Goal: Task Accomplishment & Management: Complete application form

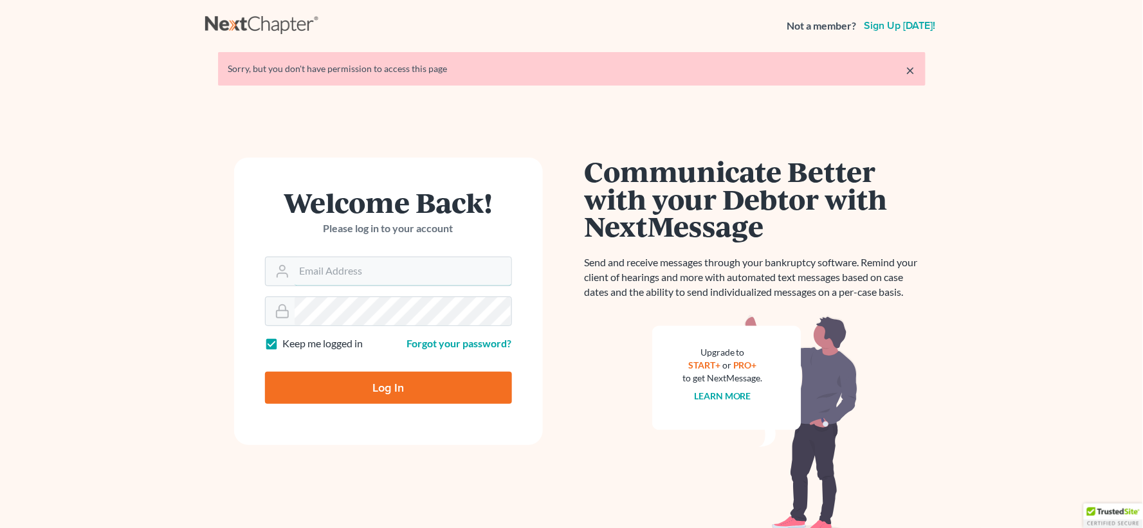
type input "[EMAIL_ADDRESS][DOMAIN_NAME]"
click at [444, 396] on input "Log In" at bounding box center [388, 388] width 247 height 32
type input "Thinking..."
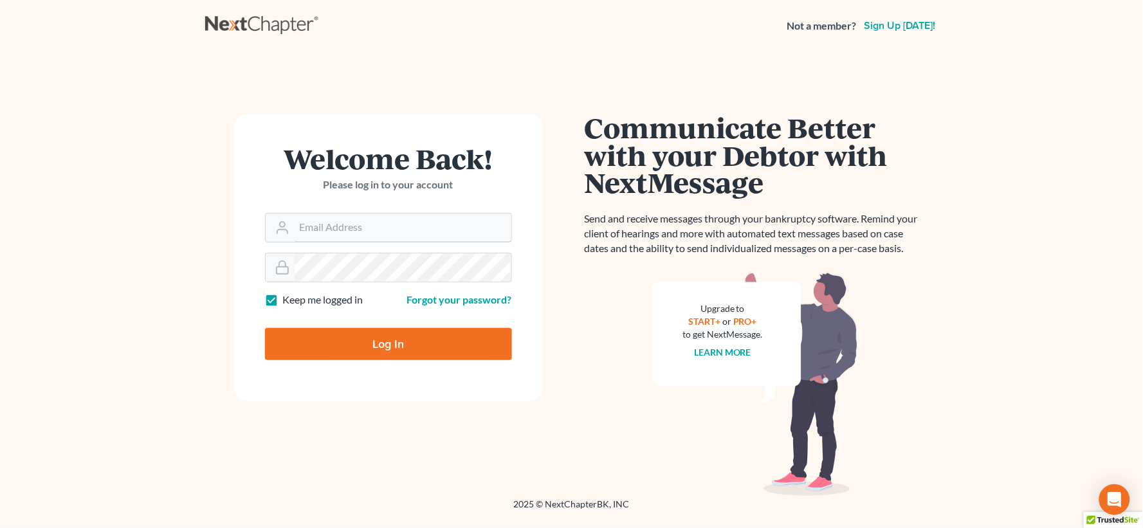
type input "[EMAIL_ADDRESS][DOMAIN_NAME]"
click at [354, 346] on input "Log In" at bounding box center [388, 344] width 247 height 32
type input "Thinking..."
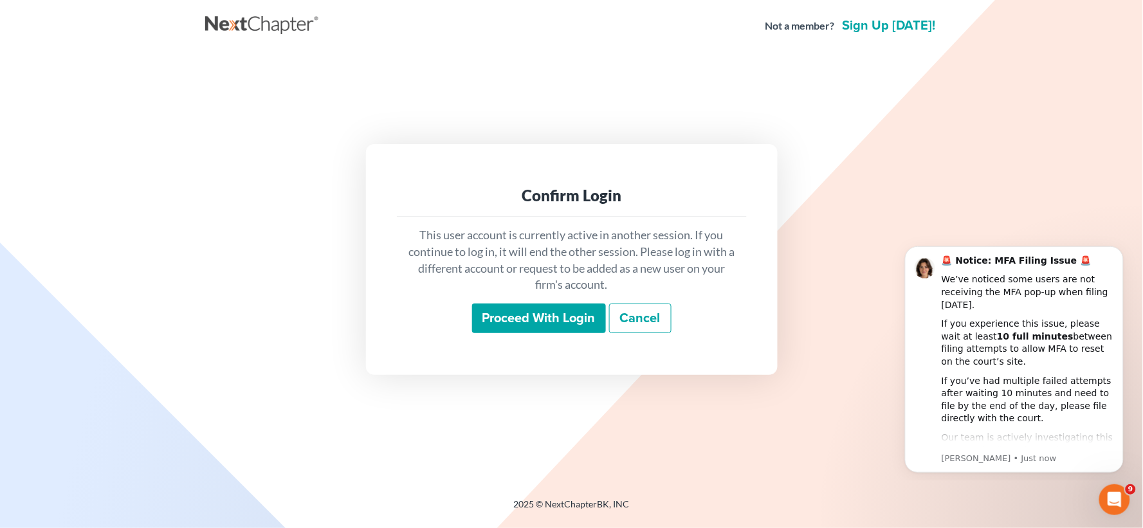
click at [535, 309] on input "Proceed with login" at bounding box center [539, 319] width 134 height 30
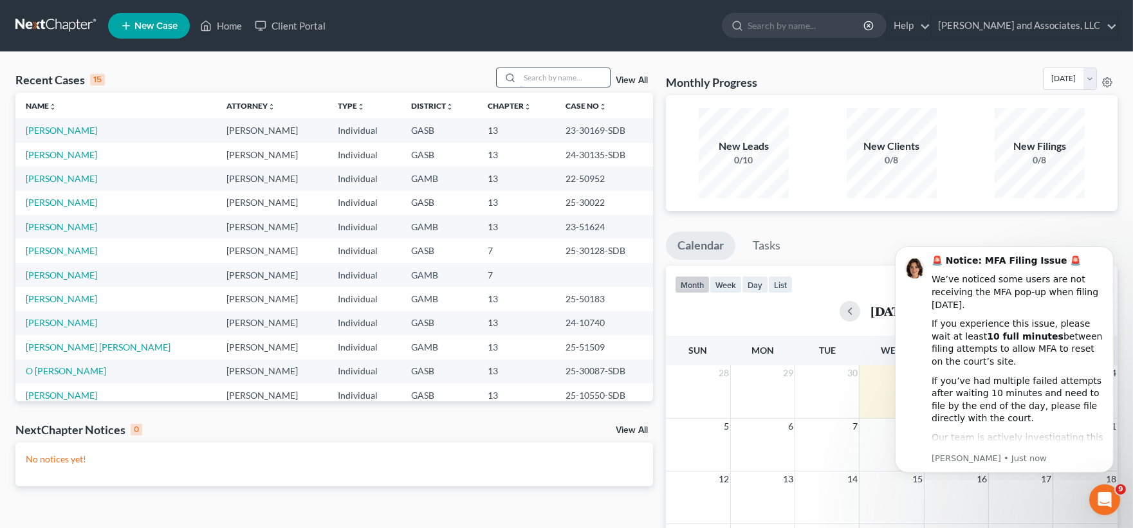
click at [541, 80] on input "search" at bounding box center [565, 77] width 90 height 19
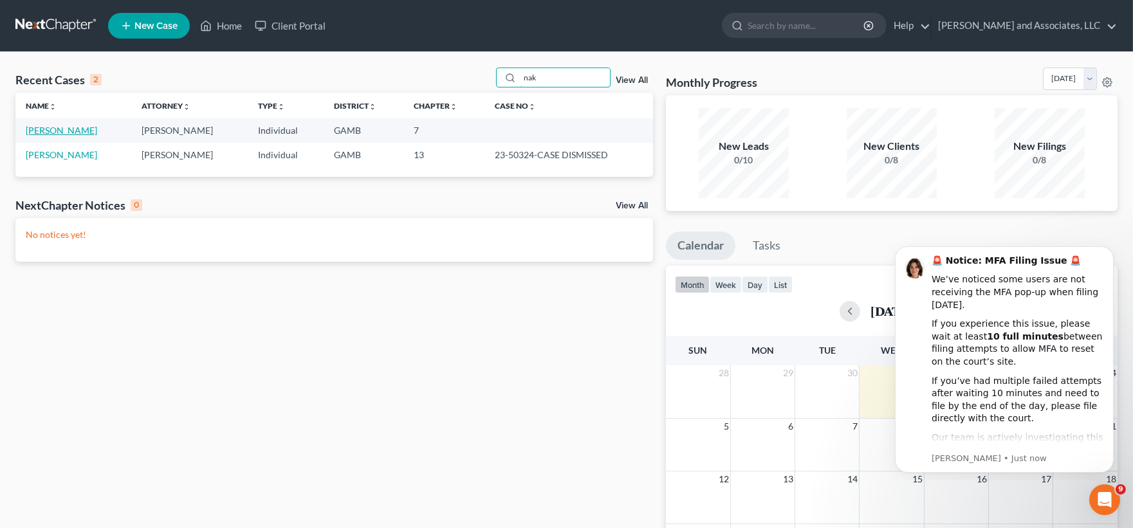
type input "nak"
click at [53, 129] on link "Flournoy, Nakimia" at bounding box center [61, 130] width 71 height 11
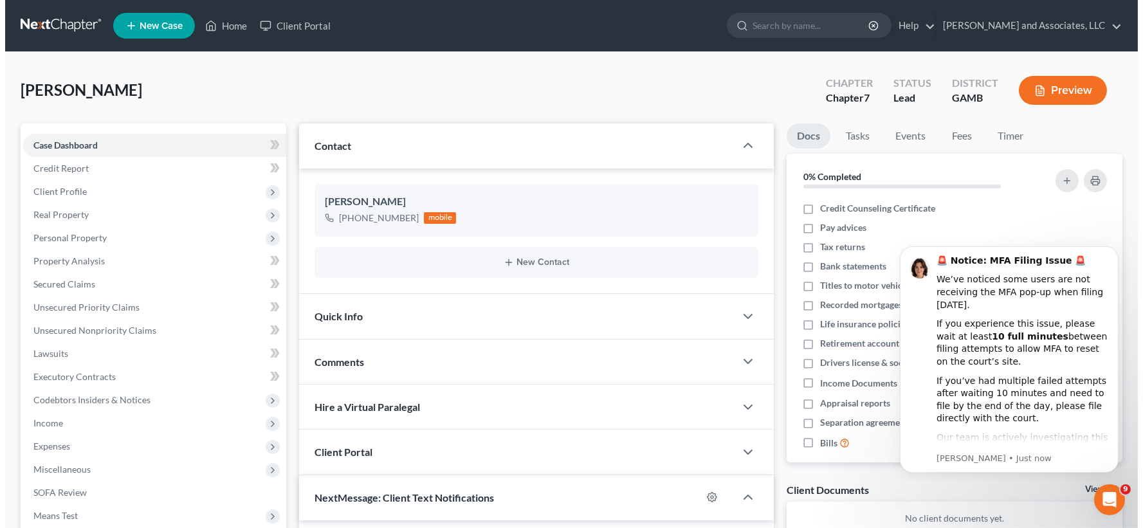
scroll to position [2372, 0]
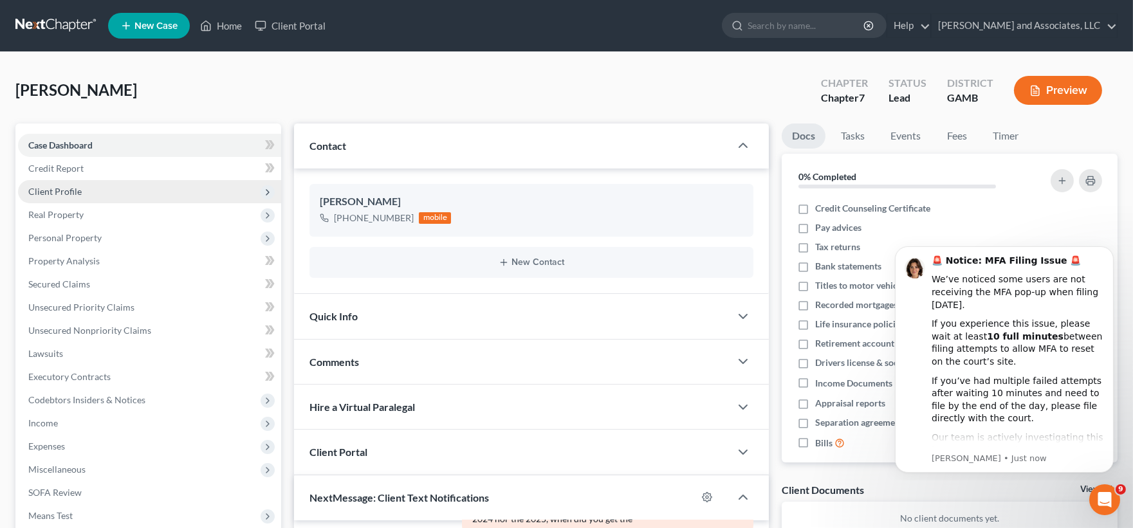
click at [78, 191] on span "Client Profile" at bounding box center [54, 191] width 53 height 11
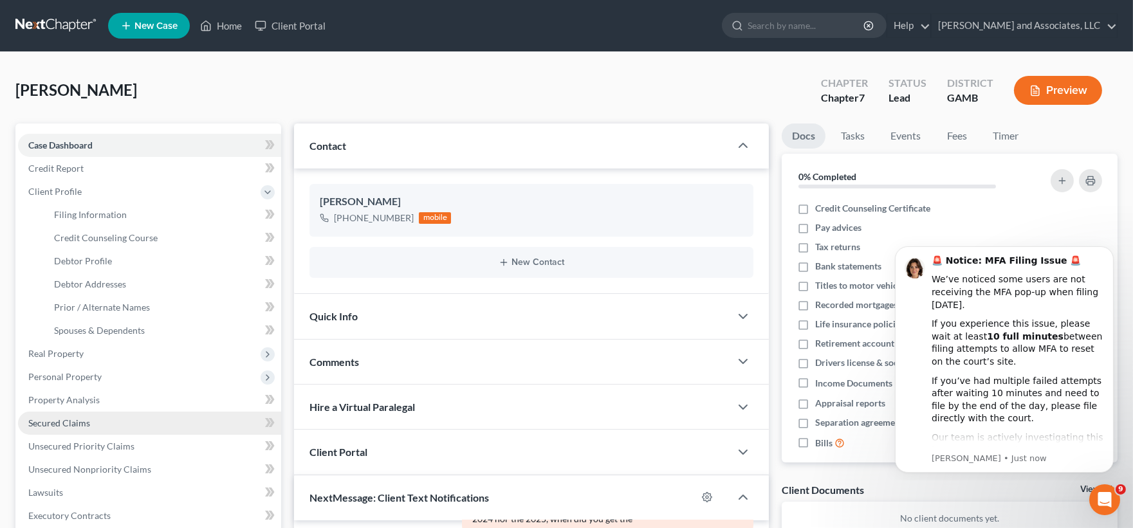
click at [65, 421] on span "Secured Claims" at bounding box center [59, 422] width 62 height 11
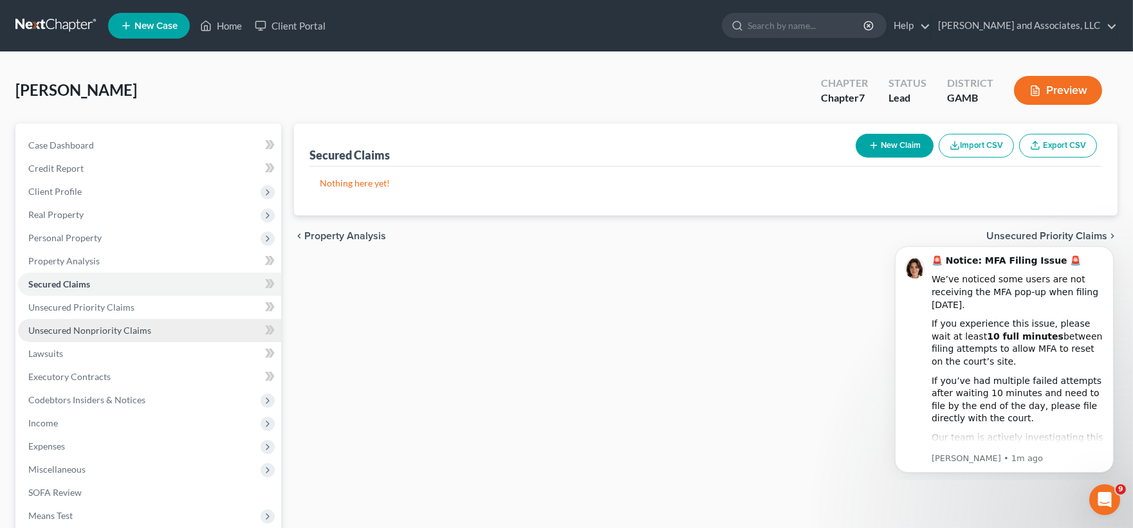
click at [111, 332] on span "Unsecured Nonpriority Claims" at bounding box center [89, 330] width 123 height 11
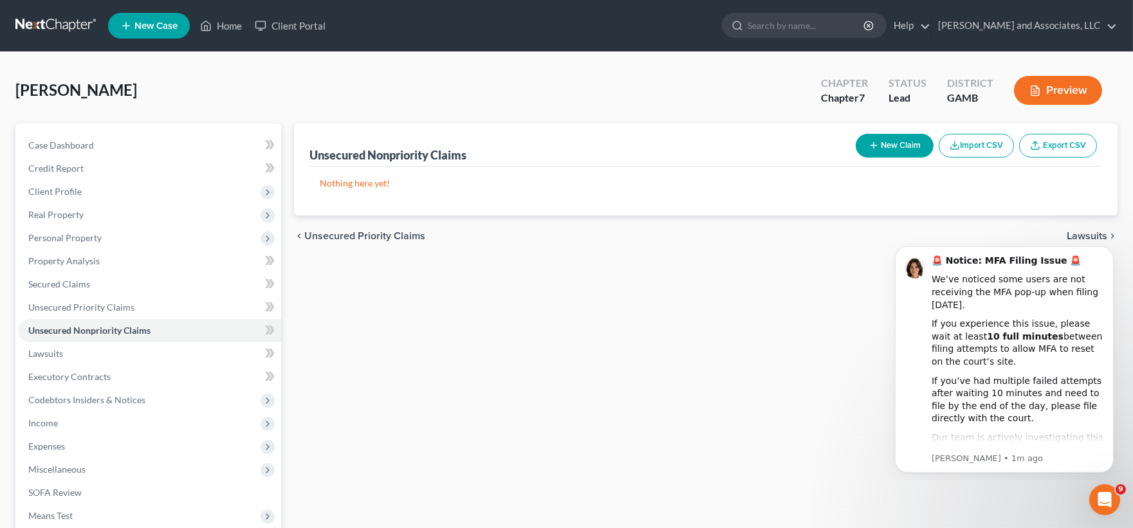
click at [891, 153] on button "New Claim" at bounding box center [894, 146] width 78 height 24
select select "0"
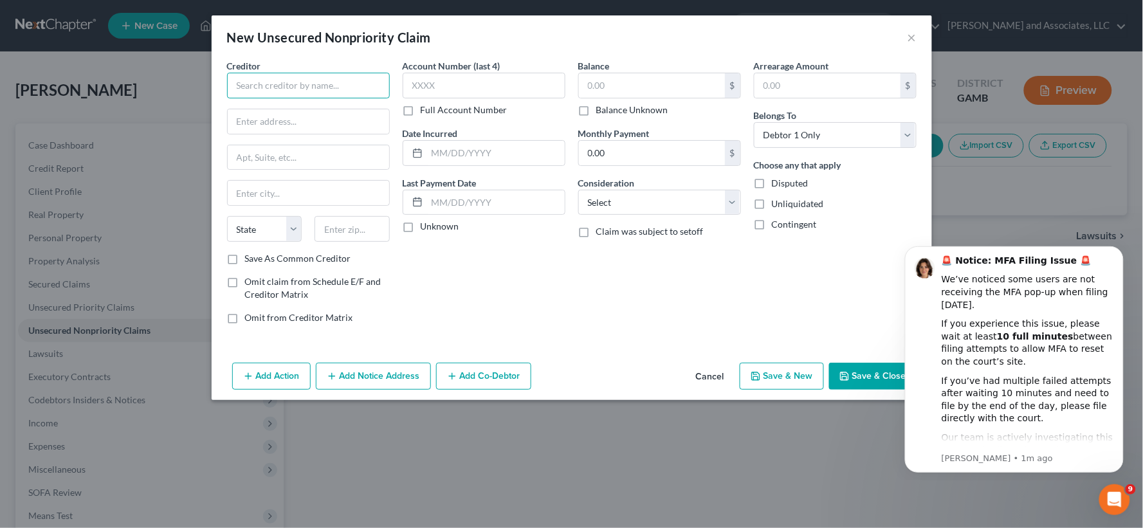
click at [343, 87] on input "text" at bounding box center [308, 86] width 163 height 26
type input "Navy Federal Credit Union"
type input "P.O. Box 3700"
click at [266, 193] on input "Merrified" at bounding box center [308, 193] width 161 height 24
click at [269, 193] on input "Merrified" at bounding box center [308, 193] width 161 height 24
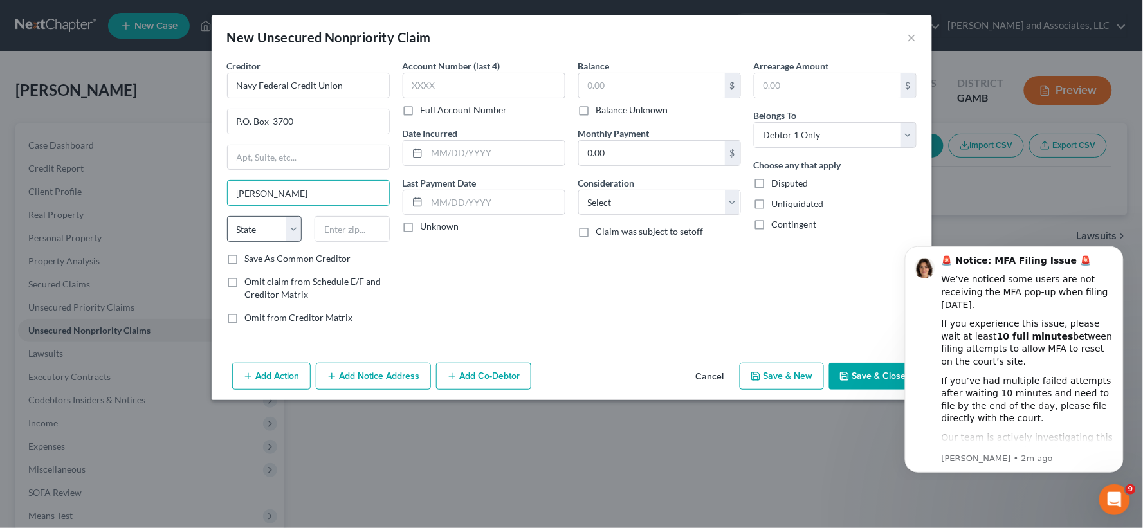
type input "Merrifield"
click at [266, 234] on select "State AL AK AR AZ CA CO CT DE DC FL GA GU HI ID IL IN IA KS KY LA ME MD MA MI M…" at bounding box center [264, 229] width 75 height 26
select select "48"
click at [227, 216] on select "State AL AK AR AZ CA CO CT DE DC FL GA GU HI ID IL IN IA KS KY LA ME MD MA MI M…" at bounding box center [264, 229] width 75 height 26
click at [340, 230] on input "text" at bounding box center [352, 229] width 75 height 26
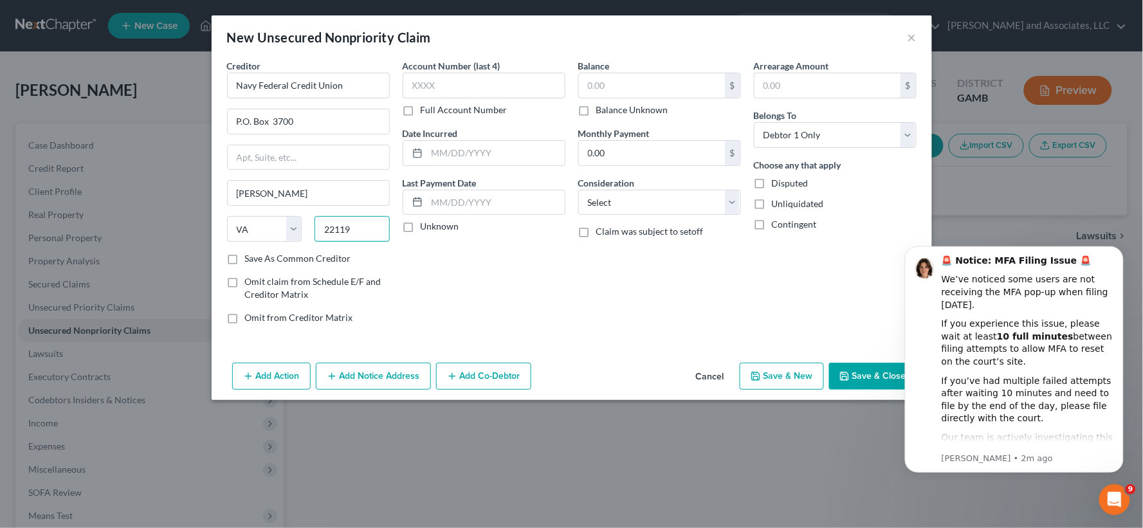
type input "22119"
click at [245, 264] on label "Save As Common Creditor" at bounding box center [298, 258] width 106 height 13
click at [250, 261] on input "Save As Common Creditor" at bounding box center [254, 256] width 8 height 8
checkbox input "true"
click at [646, 92] on input "text" at bounding box center [652, 85] width 146 height 24
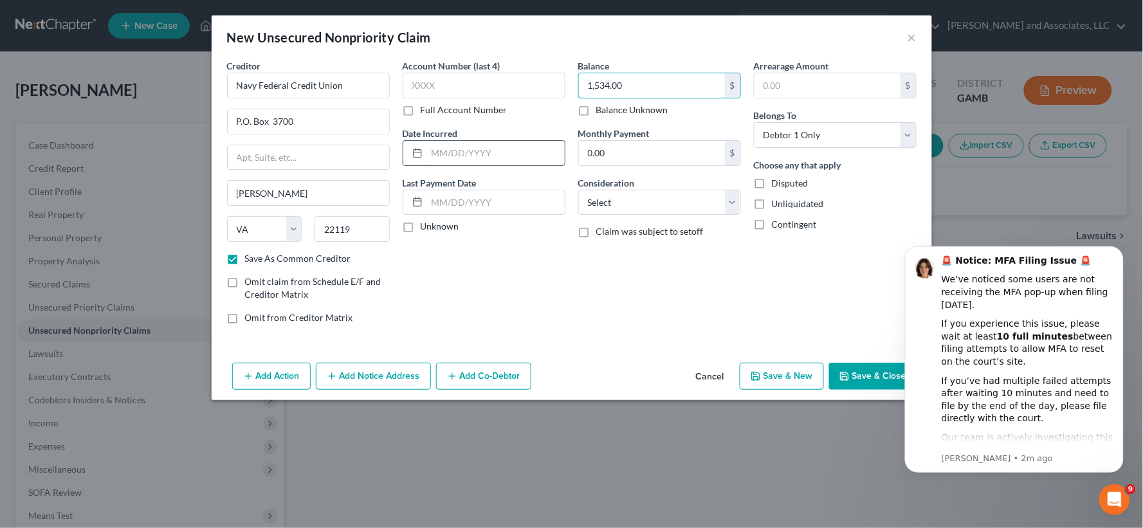
type input "1,534.00"
click at [493, 153] on input "text" at bounding box center [496, 153] width 138 height 24
type input "7/20/2020"
click at [603, 206] on select "Select Cable / Satellite Services Collection Agency Credit Card Debt Debt Couns…" at bounding box center [659, 203] width 163 height 26
select select "2"
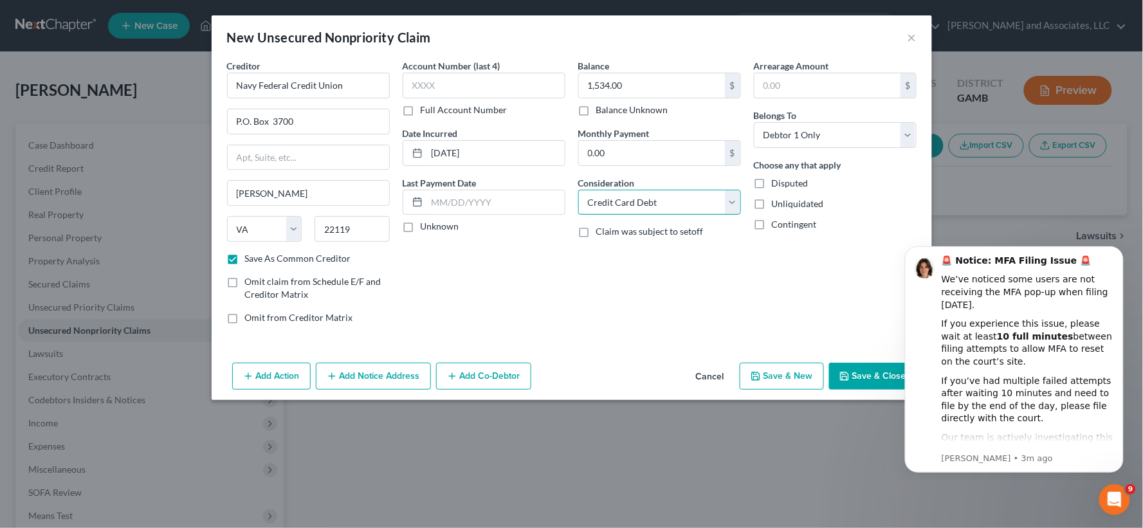
click at [578, 190] on select "Select Cable / Satellite Services Collection Agency Credit Card Debt Debt Couns…" at bounding box center [659, 203] width 163 height 26
click at [772, 203] on label "Unliquidated" at bounding box center [798, 203] width 52 height 13
click at [777, 203] on input "Unliquidated" at bounding box center [781, 201] width 8 height 8
checkbox input "true"
click at [771, 381] on button "Save & New" at bounding box center [782, 376] width 84 height 27
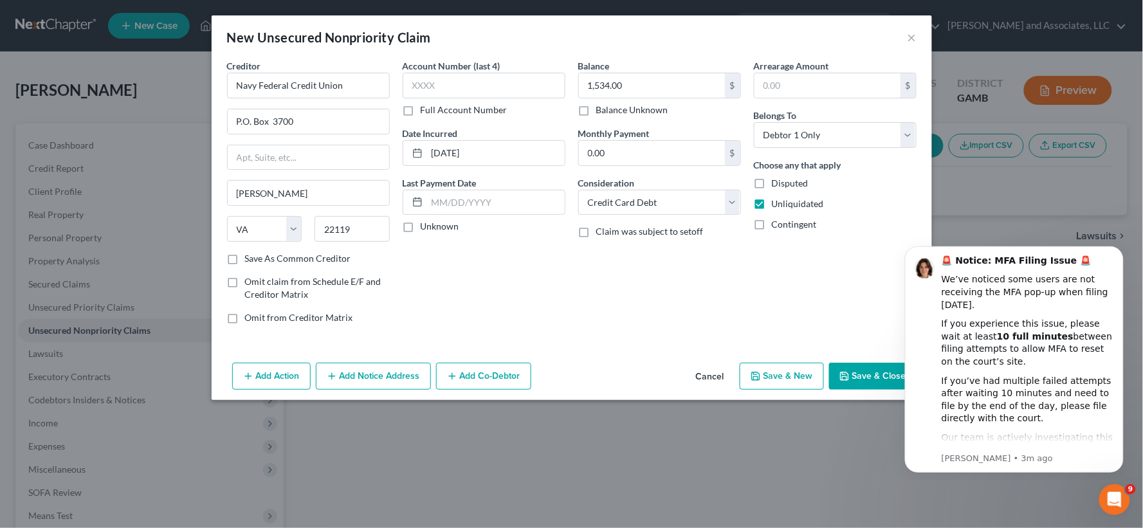
checkbox input "false"
select select "0"
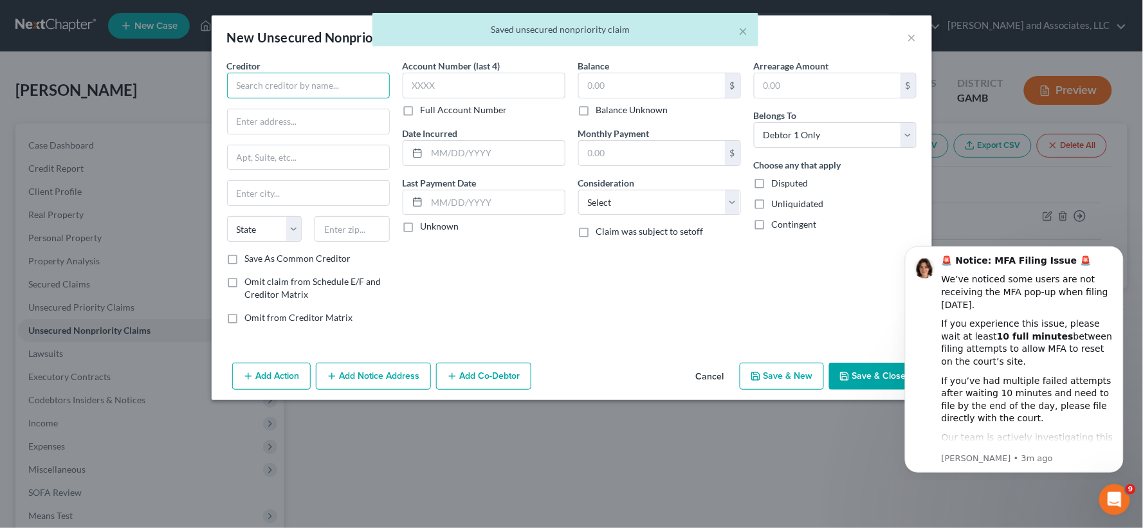
click at [314, 86] on input "text" at bounding box center [308, 86] width 163 height 26
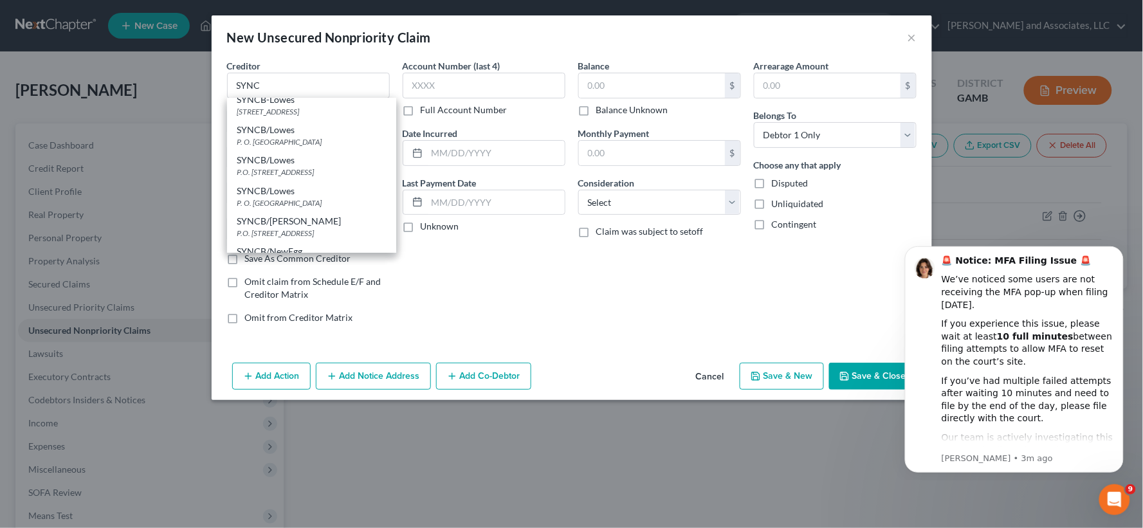
scroll to position [1427, 0]
click at [280, 108] on div "4125 Windward Plaza, Alpharetta, GA 30005" at bounding box center [311, 102] width 149 height 11
type input "SYNCB-Lowes"
type input "4125 Windward Plaza"
type input "Alpharetta"
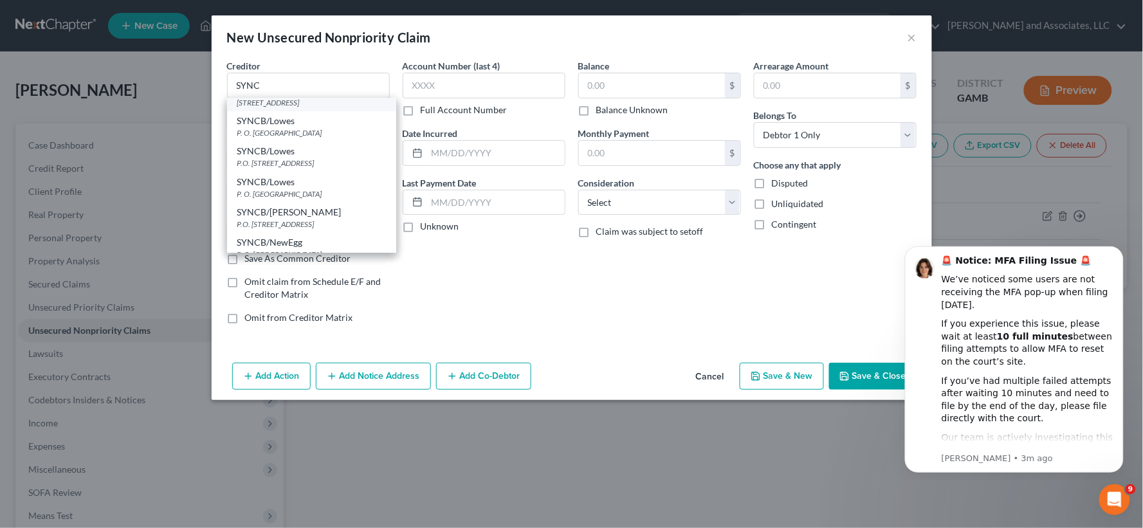
select select "10"
type input "30005"
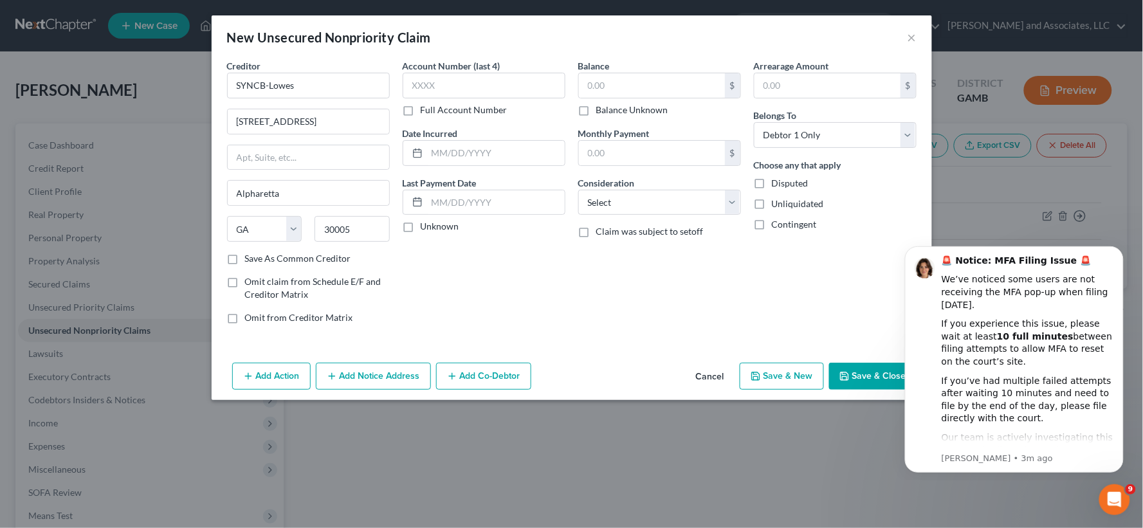
scroll to position [0, 0]
click at [268, 85] on input "SYNCB-Lowes" at bounding box center [308, 86] width 163 height 26
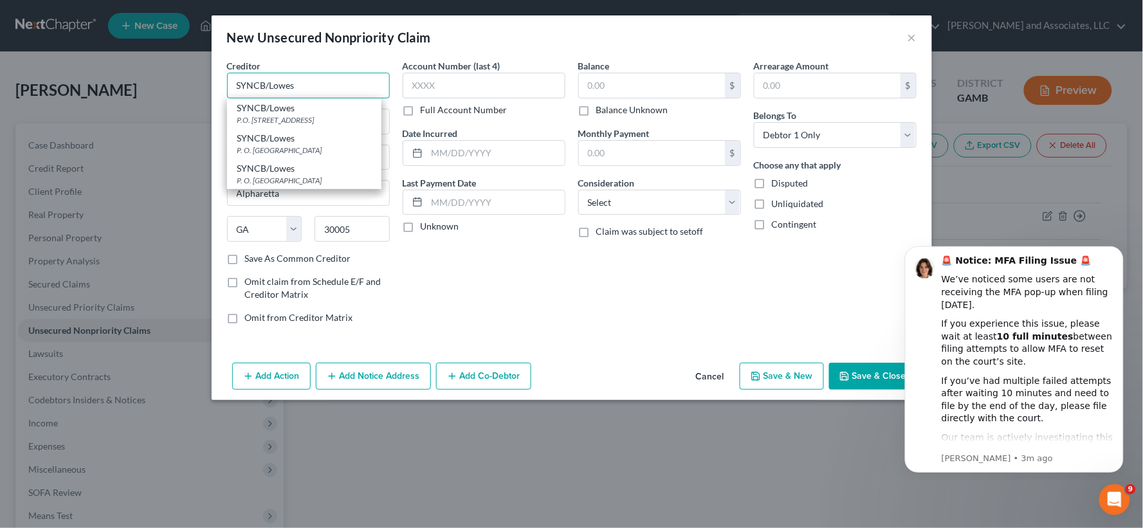
type input "SYNCB/Lowes"
click at [570, 304] on div "Account Number (last 4) Full Account Number Date Incurred Last Payment Date Unk…" at bounding box center [484, 196] width 176 height 275
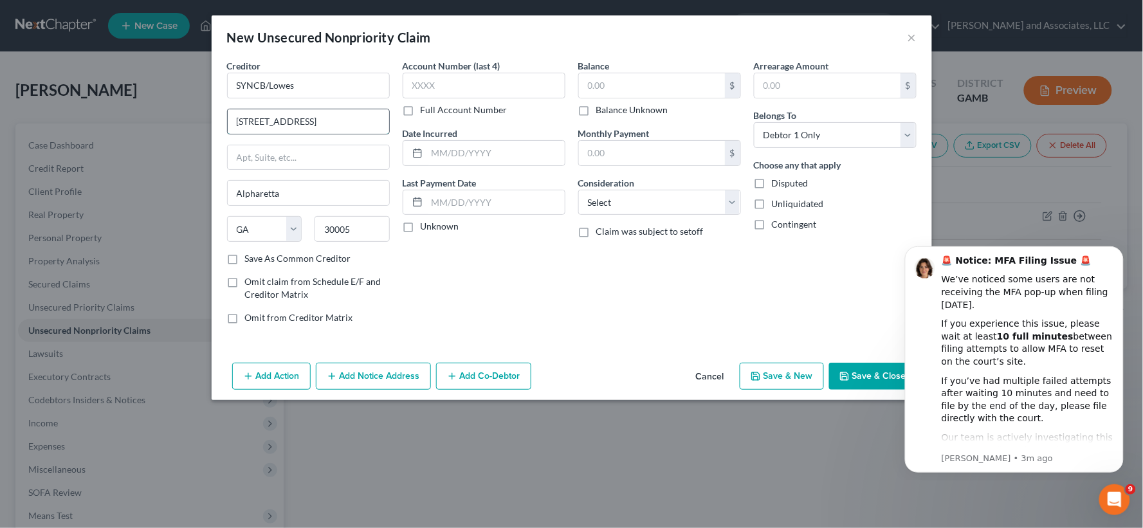
click at [336, 127] on input "4125 Windward Plaza" at bounding box center [308, 121] width 161 height 24
type input "P. O. Box 71727"
click at [320, 193] on input "Alpharetta" at bounding box center [308, 193] width 161 height 24
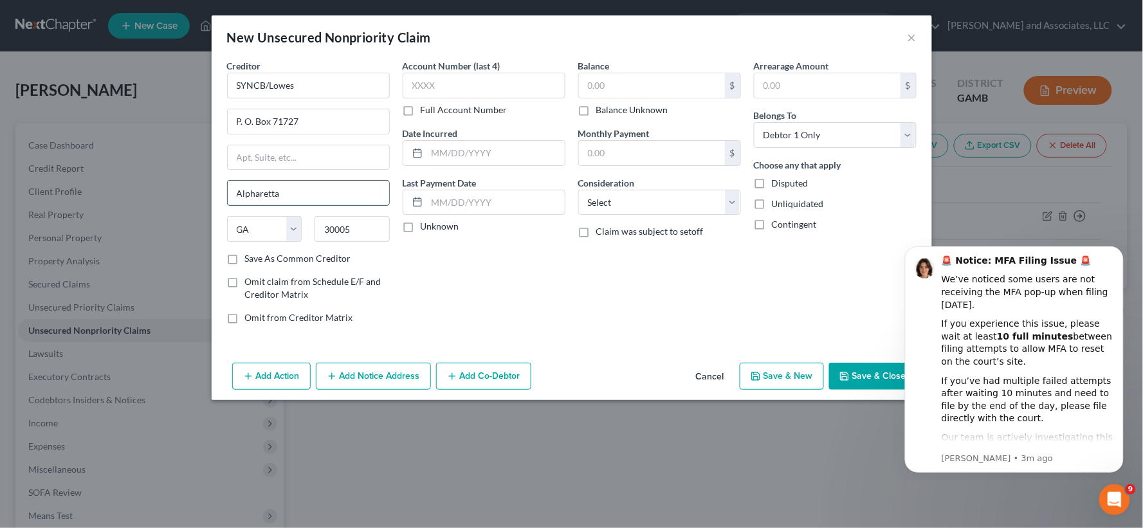
click at [320, 193] on input "Alpharetta" at bounding box center [308, 193] width 161 height 24
type input "Philadelphia"
click at [268, 230] on select "State AL AK AR AZ CA CO CT DE DC FL GA GU HI ID IL IN IA KS KY LA ME MD MA MI M…" at bounding box center [264, 229] width 75 height 26
select select "39"
click at [227, 216] on select "State AL AK AR AZ CA CO CT DE DC FL GA GU HI ID IL IN IA KS KY LA ME MD MA MI M…" at bounding box center [264, 229] width 75 height 26
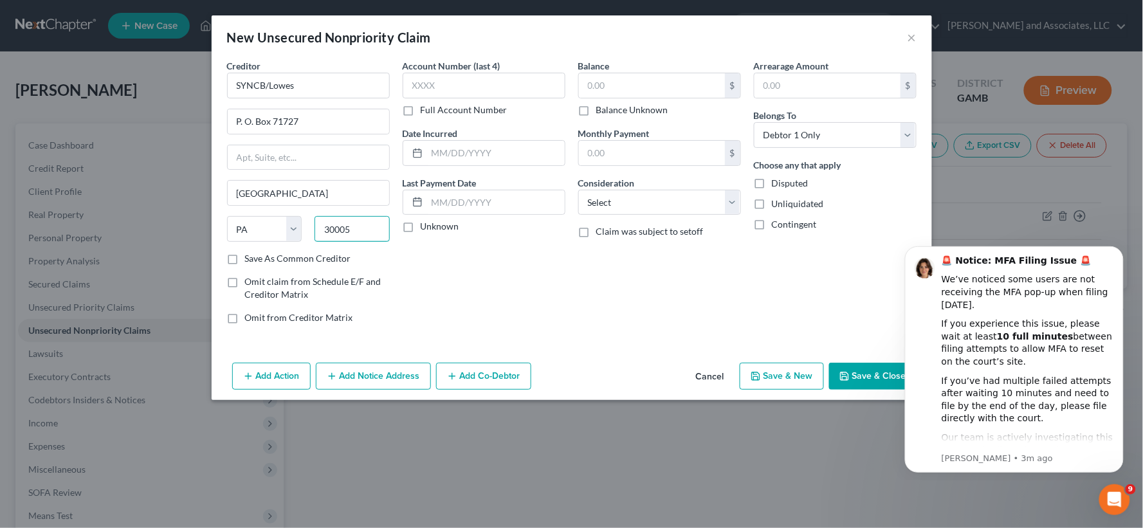
click at [361, 223] on input "30005" at bounding box center [352, 229] width 75 height 26
type input "19176"
click at [245, 259] on label "Save As Common Creditor" at bounding box center [298, 258] width 106 height 13
click at [250, 259] on input "Save As Common Creditor" at bounding box center [254, 256] width 8 height 8
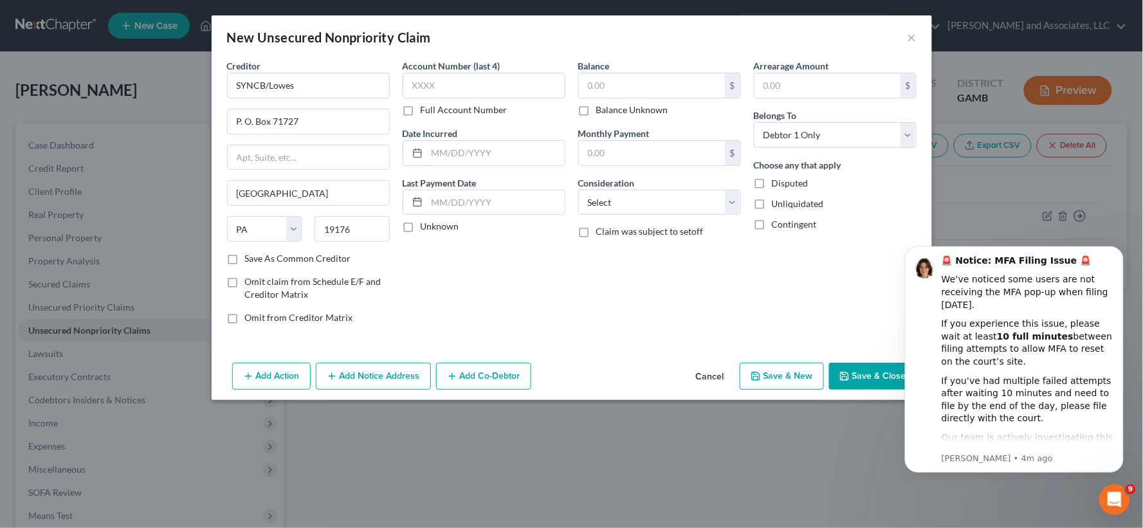
checkbox input "true"
click at [602, 74] on input "text" at bounding box center [652, 85] width 146 height 24
type input "3,165.00"
click at [487, 159] on input "text" at bounding box center [496, 153] width 138 height 24
type input "10/25/2020"
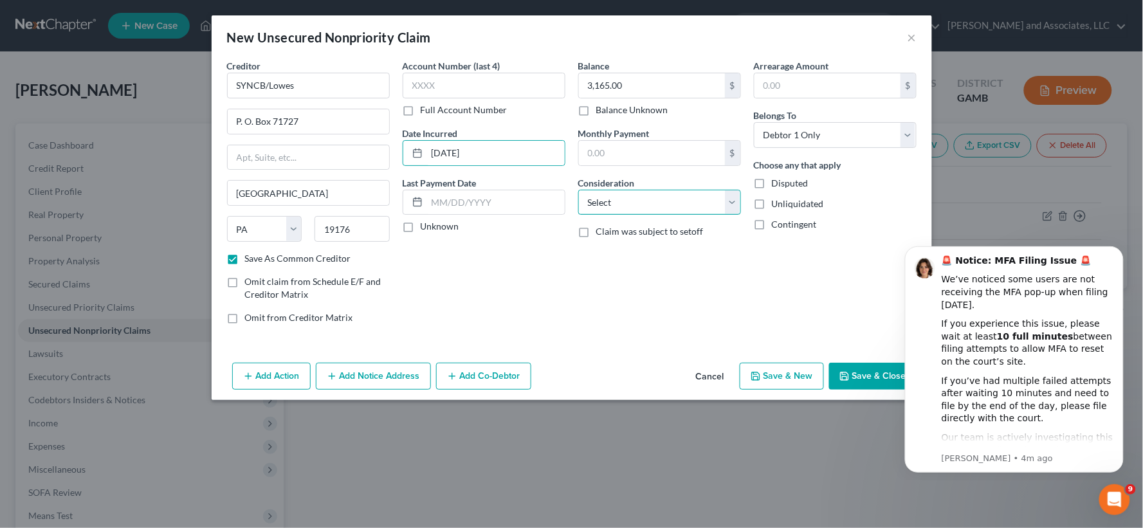
click at [627, 204] on select "Select Cable / Satellite Services Collection Agency Credit Card Debt Debt Couns…" at bounding box center [659, 203] width 163 height 26
select select "2"
click at [578, 190] on select "Select Cable / Satellite Services Collection Agency Credit Card Debt Debt Couns…" at bounding box center [659, 203] width 163 height 26
click at [772, 206] on label "Unliquidated" at bounding box center [798, 203] width 52 height 13
click at [777, 206] on input "Unliquidated" at bounding box center [781, 201] width 8 height 8
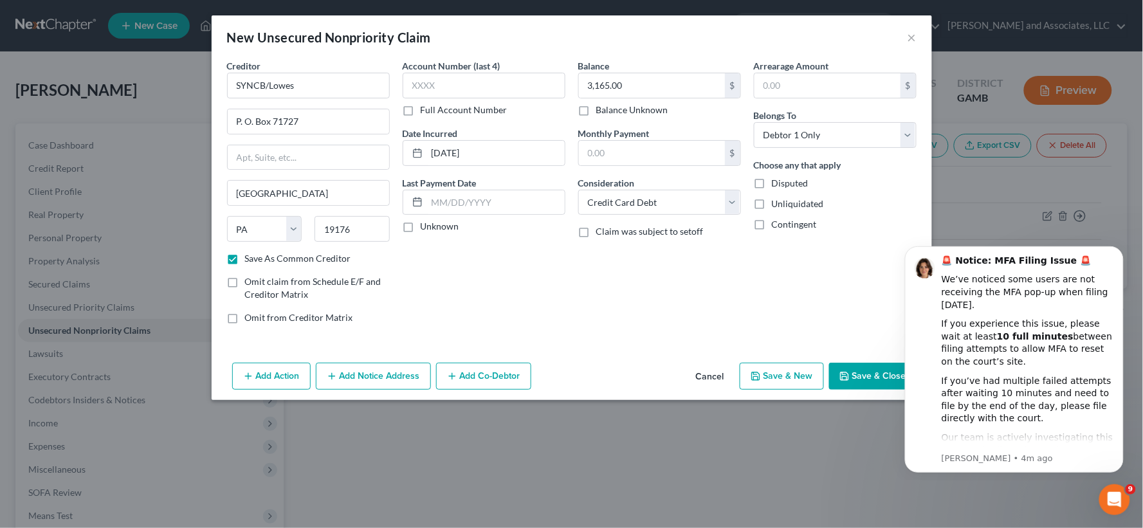
checkbox input "true"
click at [771, 389] on button "Save & New" at bounding box center [782, 376] width 84 height 27
checkbox input "false"
select select "0"
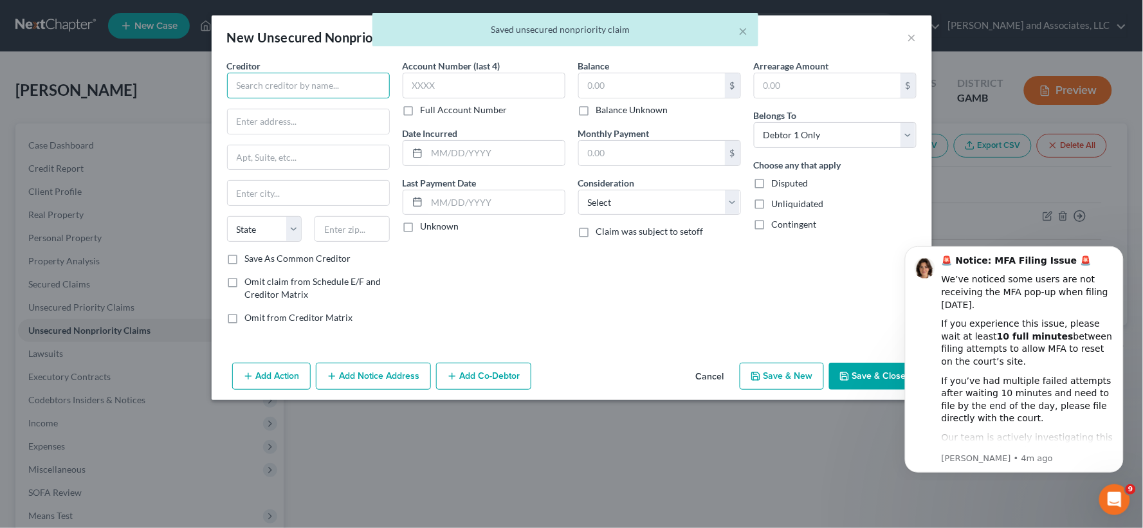
click at [259, 73] on input "text" at bounding box center [308, 86] width 163 height 26
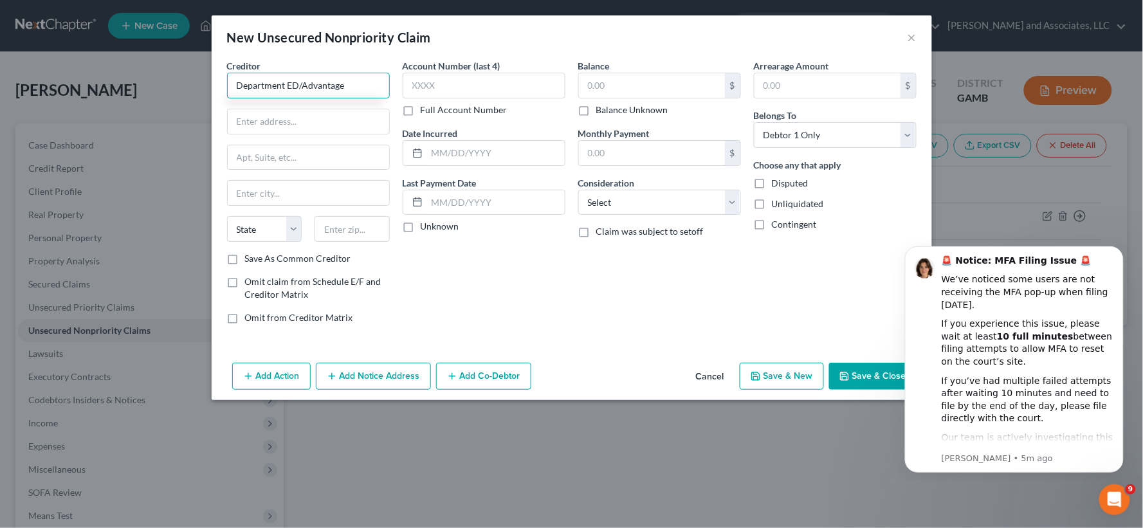
type input "Department ED/Advantage"
type input "P. O. Box 30001"
click at [273, 201] on input "text" at bounding box center [308, 193] width 161 height 24
type input "Greenville"
click at [266, 226] on select "State AL AK AR AZ CA CO CT DE DC FL GA GU HI ID IL IN IA KS KY LA ME MD MA MI M…" at bounding box center [264, 229] width 75 height 26
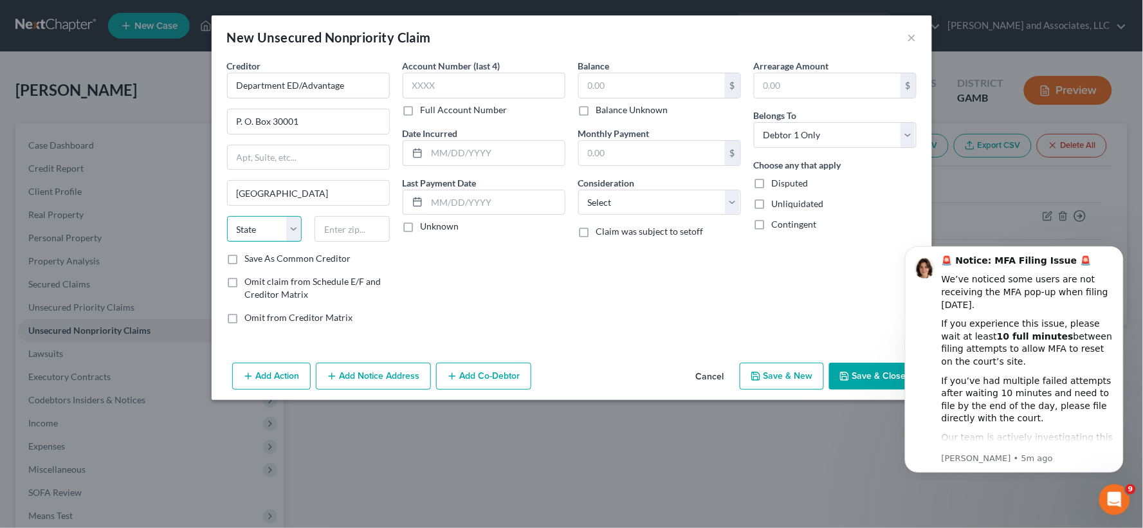
select select "45"
click at [227, 216] on select "State AL AK AR AZ CA CO CT DE DC FL GA GU HI ID IL IN IA KS KY LA ME MD MA MI M…" at bounding box center [264, 229] width 75 height 26
click at [355, 230] on input "text" at bounding box center [352, 229] width 75 height 26
type input "75403"
click at [245, 262] on label "Save As Common Creditor" at bounding box center [298, 258] width 106 height 13
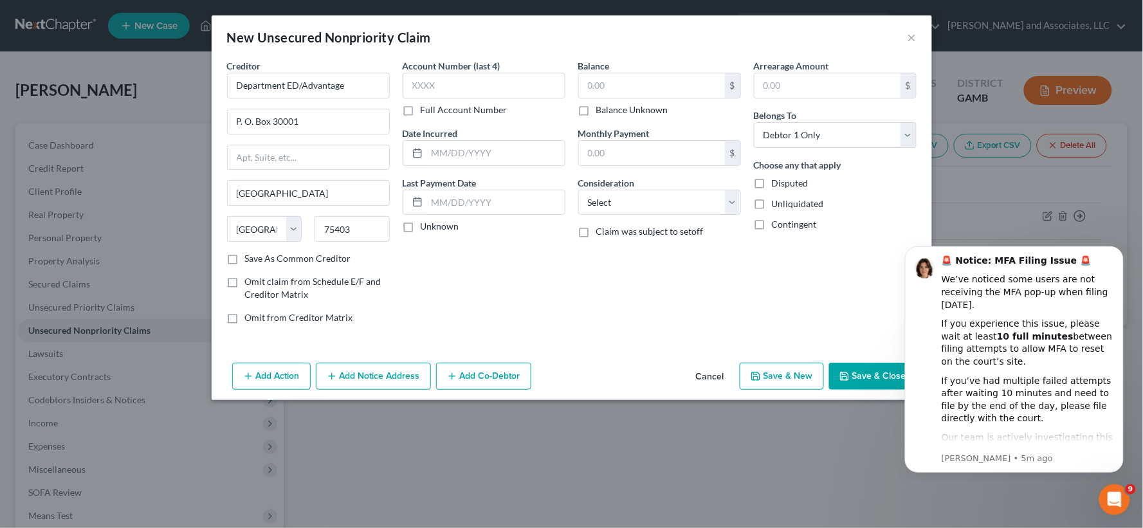
click at [250, 261] on input "Save As Common Creditor" at bounding box center [254, 256] width 8 height 8
checkbox input "true"
click at [619, 79] on input "text" at bounding box center [652, 85] width 146 height 24
type input "11,871.00"
click at [479, 156] on input "text" at bounding box center [496, 153] width 138 height 24
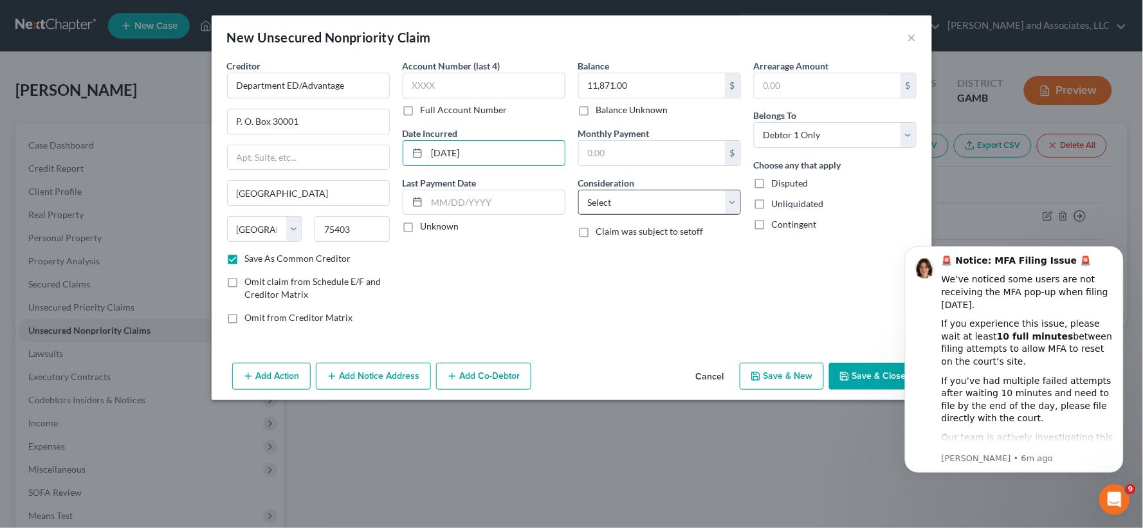
type input "7/25/2025"
click at [634, 203] on select "Select Cable / Satellite Services Collection Agency Credit Card Debt Debt Couns…" at bounding box center [659, 203] width 163 height 26
select select "17"
click at [578, 190] on select "Select Cable / Satellite Services Collection Agency Credit Card Debt Debt Couns…" at bounding box center [659, 203] width 163 height 26
click at [772, 206] on label "Unliquidated" at bounding box center [798, 203] width 52 height 13
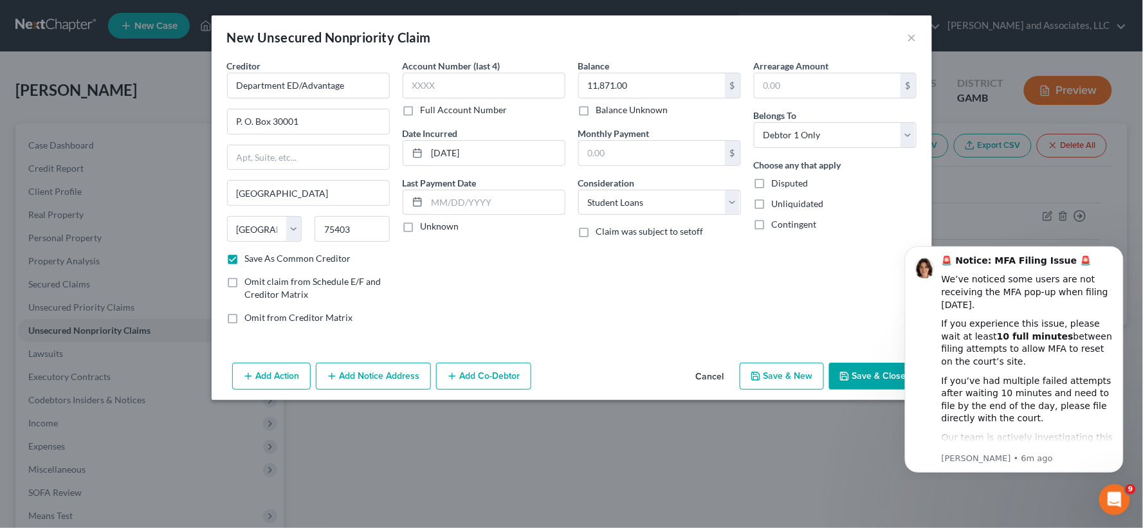
click at [777, 206] on input "Unliquidated" at bounding box center [781, 201] width 8 height 8
checkbox input "true"
click at [809, 376] on button "Save & New" at bounding box center [782, 376] width 84 height 27
checkbox input "false"
select select "0"
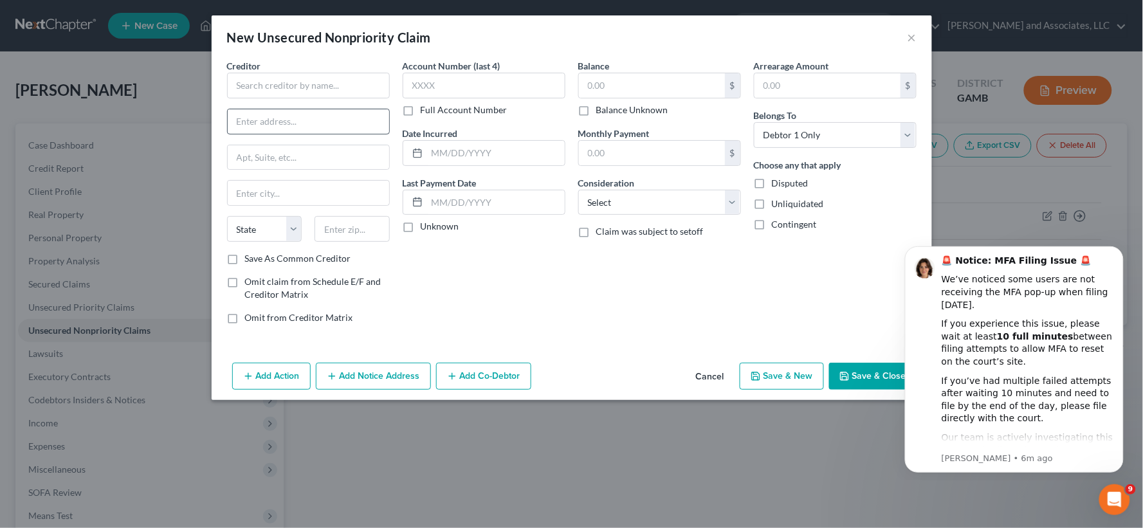
type input "0.00"
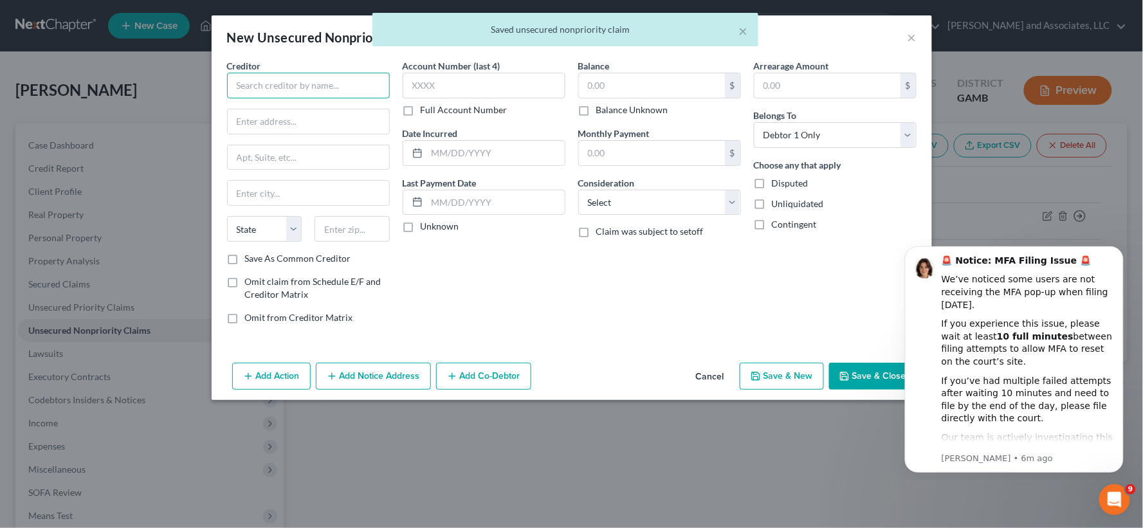
click at [306, 89] on input "text" at bounding box center [308, 86] width 163 height 26
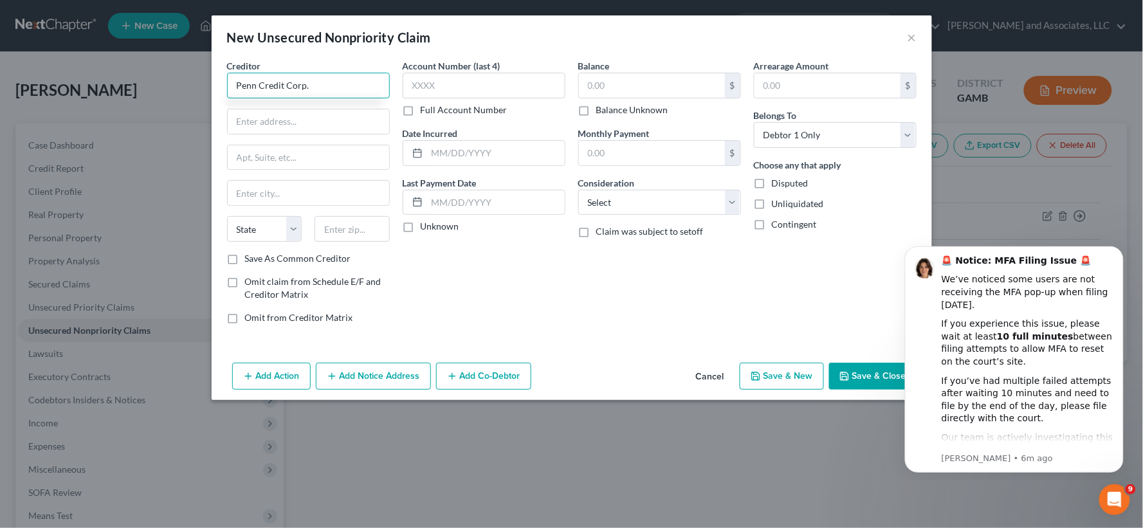
type input "Penn Credit Corp."
type input "2800 Commerce Drive"
type input "Harrisburg"
click at [261, 234] on select "State AL AK AR AZ CA CO CT DE DC FL GA GU HI ID IL IN IA KS KY LA ME MD MA MI M…" at bounding box center [264, 229] width 75 height 26
select select "39"
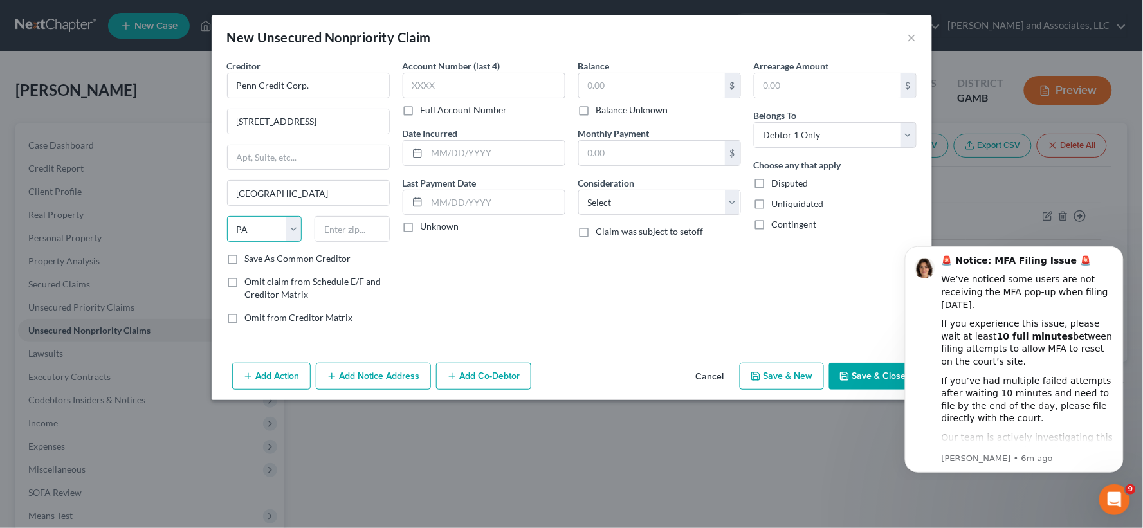
click at [227, 216] on select "State AL AK AR AZ CA CO CT DE DC FL GA GU HI ID IL IN IA KS KY LA ME MD MA MI M…" at bounding box center [264, 229] width 75 height 26
click at [354, 232] on input "text" at bounding box center [352, 229] width 75 height 26
click at [349, 228] on input "text" at bounding box center [352, 229] width 75 height 26
type input "17110"
